Goal: Transaction & Acquisition: Purchase product/service

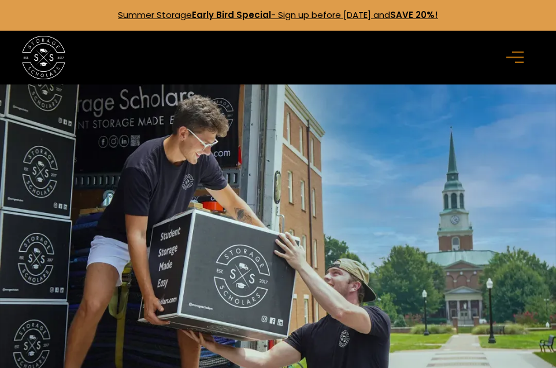
click at [518, 57] on rect "menu" at bounding box center [514, 58] width 17 height 2
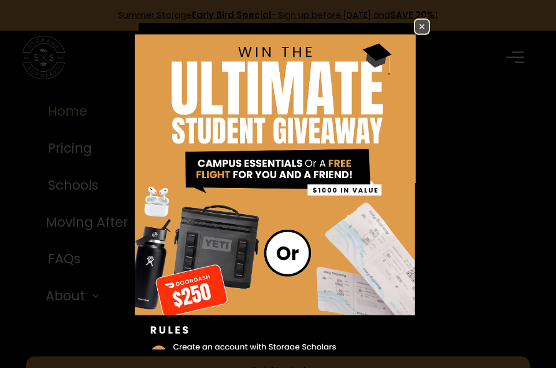
click at [424, 27] on img at bounding box center [422, 27] width 14 height 14
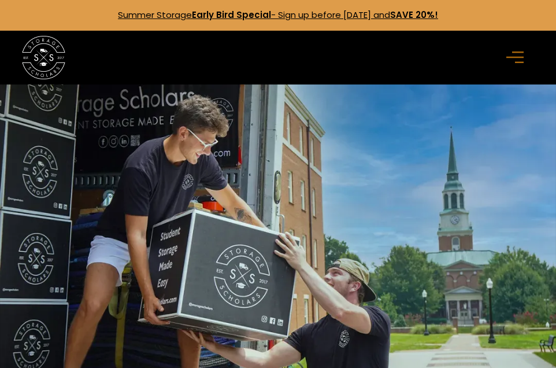
click at [519, 61] on icon "menu" at bounding box center [514, 57] width 17 height 13
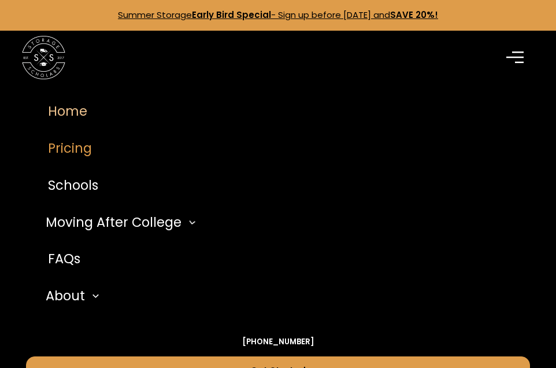
click at [66, 151] on link "Pricing" at bounding box center [278, 148] width 504 height 37
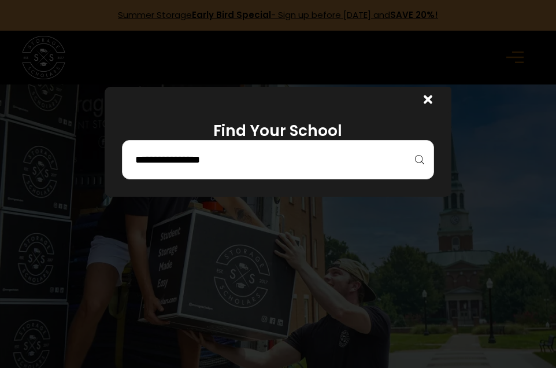
click at [136, 161] on input "search" at bounding box center [278, 160] width 288 height 20
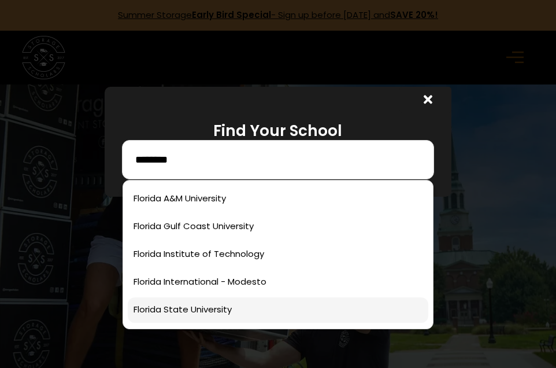
type input "*******"
click at [197, 316] on link at bounding box center [278, 309] width 301 height 25
